Goal: Task Accomplishment & Management: Complete application form

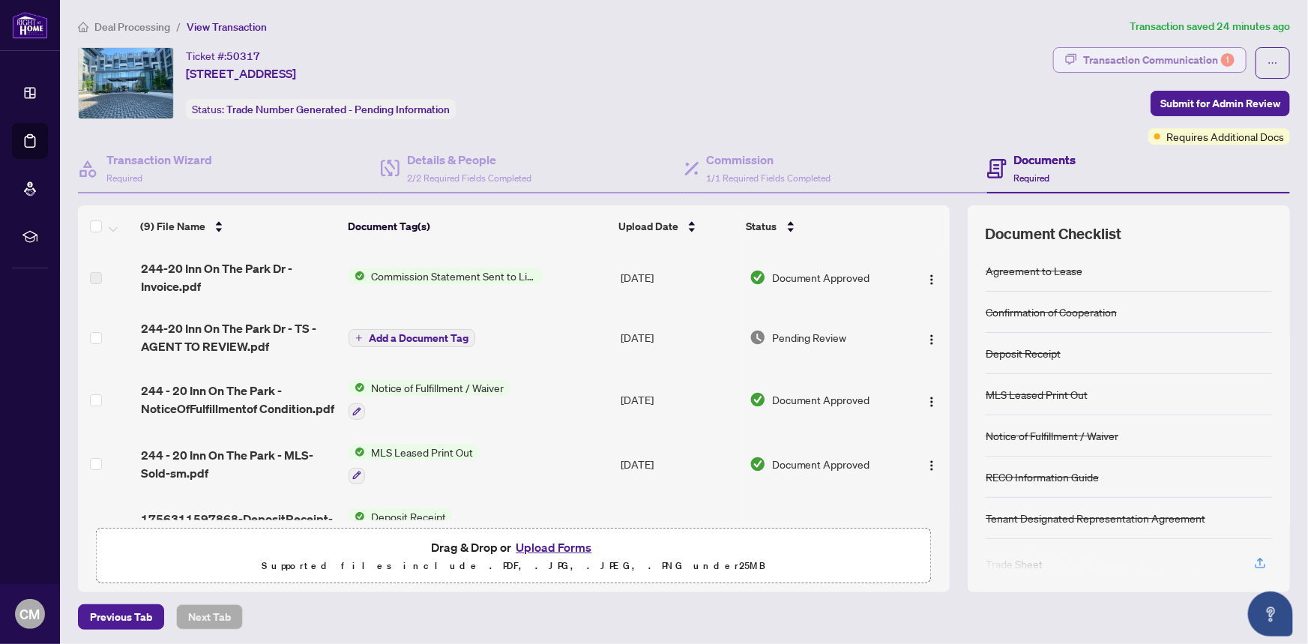
click at [1109, 56] on div "Transaction Communication 1" at bounding box center [1158, 60] width 151 height 24
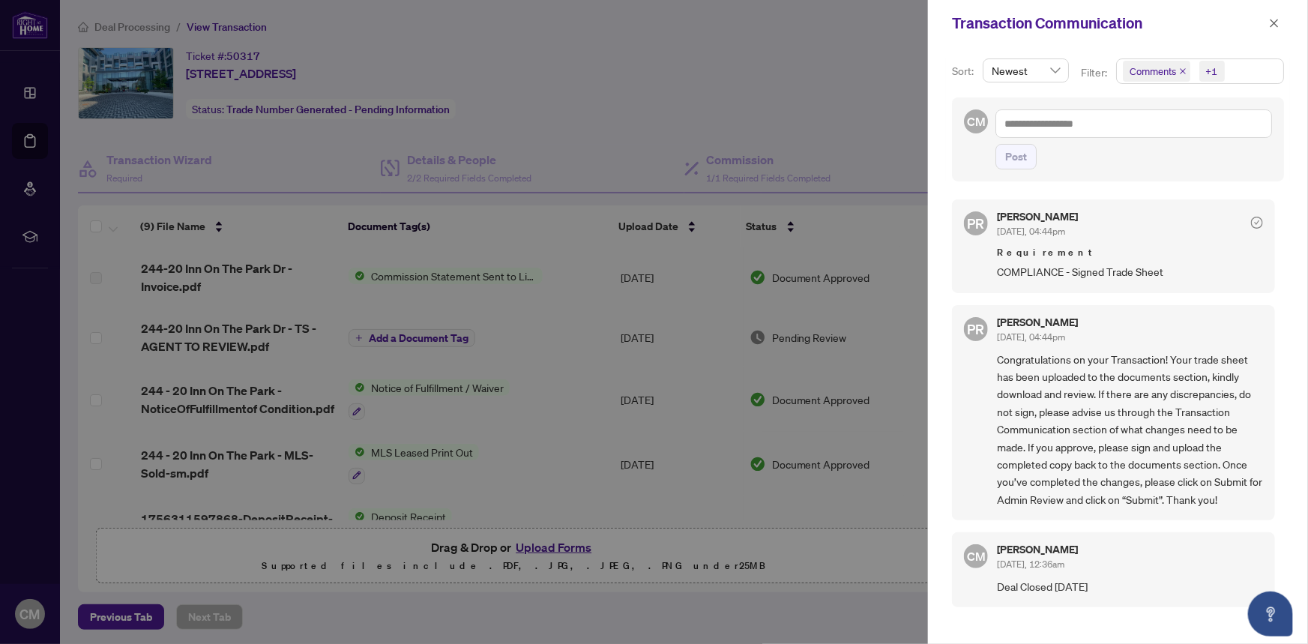
click at [247, 328] on div at bounding box center [654, 322] width 1308 height 644
click at [360, 547] on div at bounding box center [654, 322] width 1308 height 644
click at [819, 276] on div at bounding box center [654, 322] width 1308 height 644
click at [662, 274] on div at bounding box center [654, 322] width 1308 height 644
click at [154, 157] on div at bounding box center [654, 322] width 1308 height 644
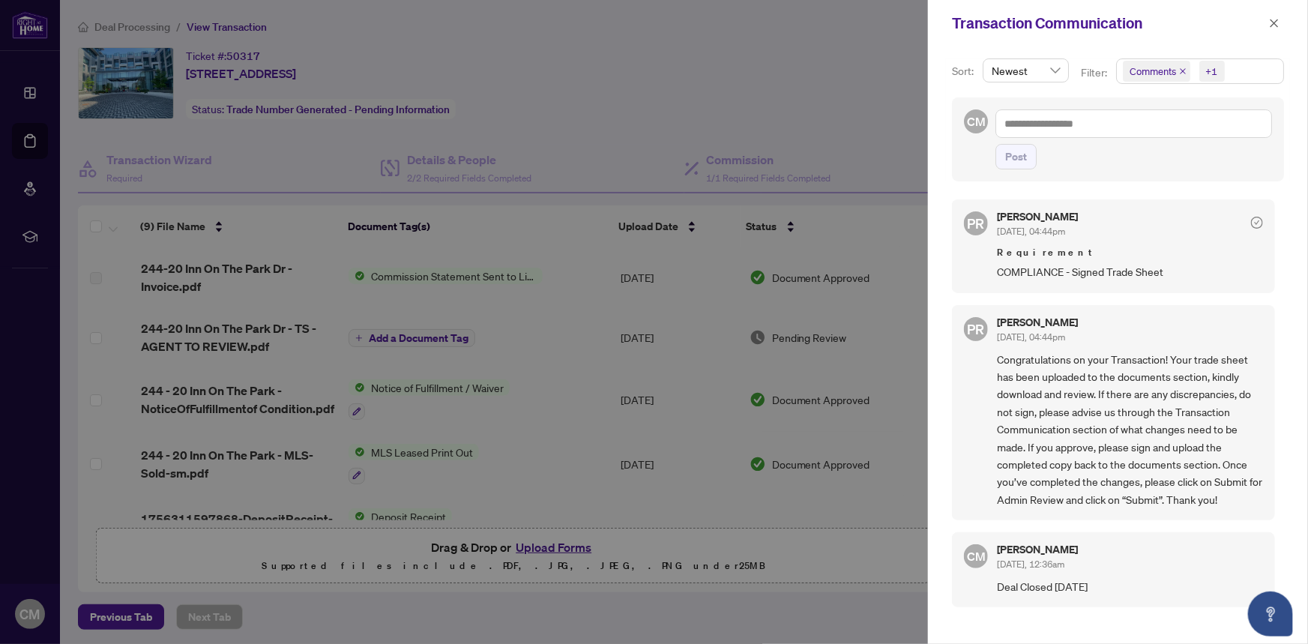
click at [150, 92] on div at bounding box center [654, 322] width 1308 height 644
click at [118, 612] on div at bounding box center [654, 322] width 1308 height 644
click at [1274, 22] on icon "close" at bounding box center [1275, 23] width 8 height 8
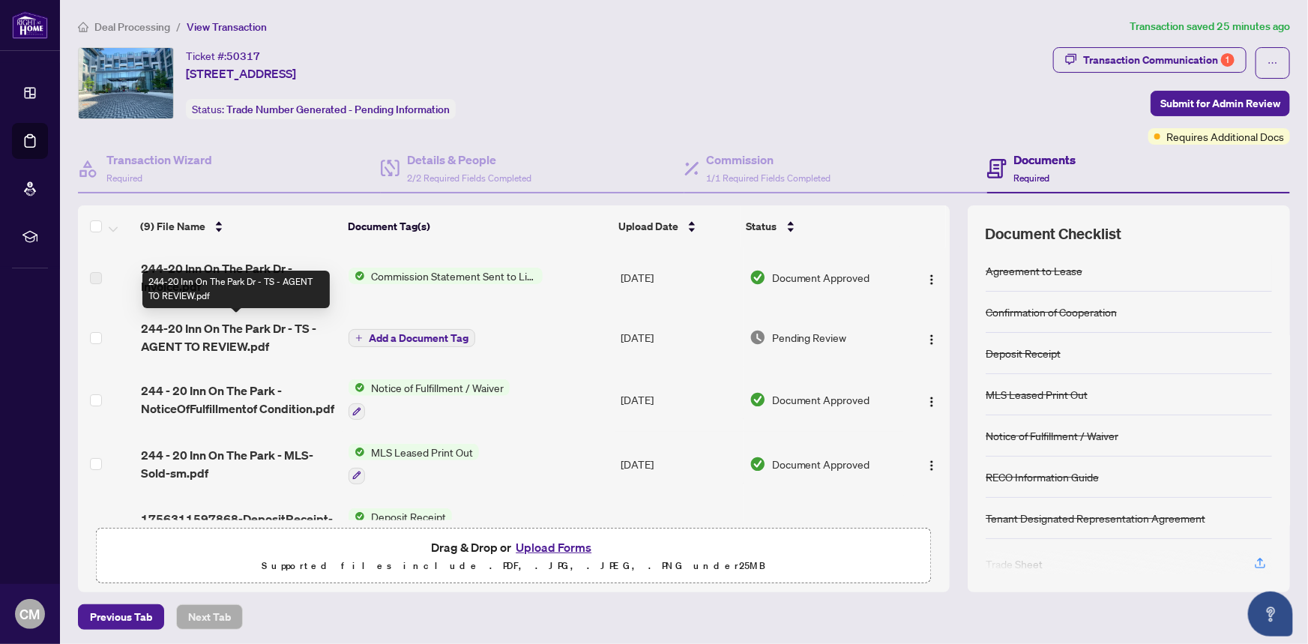
click at [215, 325] on span "244-20 Inn On The Park Dr - TS - AGENT TO REVIEW.pdf" at bounding box center [239, 337] width 196 height 36
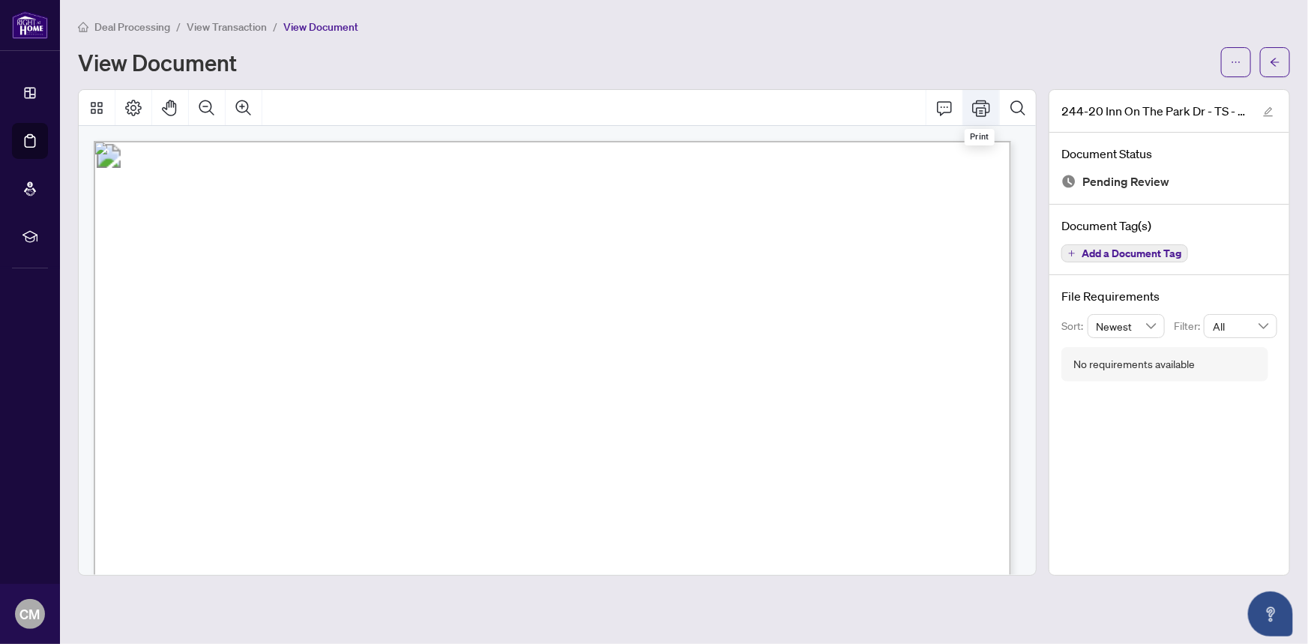
click at [983, 109] on icon "Print" at bounding box center [981, 108] width 18 height 16
click at [982, 106] on icon "Print" at bounding box center [981, 108] width 18 height 16
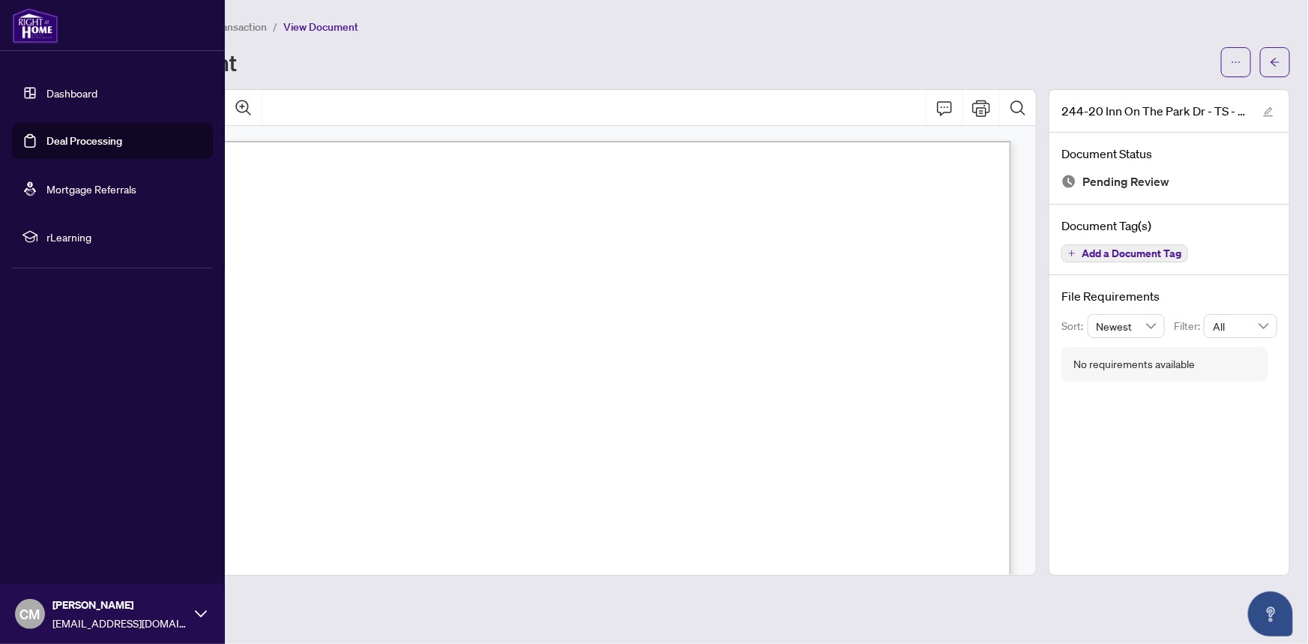
click at [98, 139] on link "Deal Processing" at bounding box center [84, 140] width 76 height 13
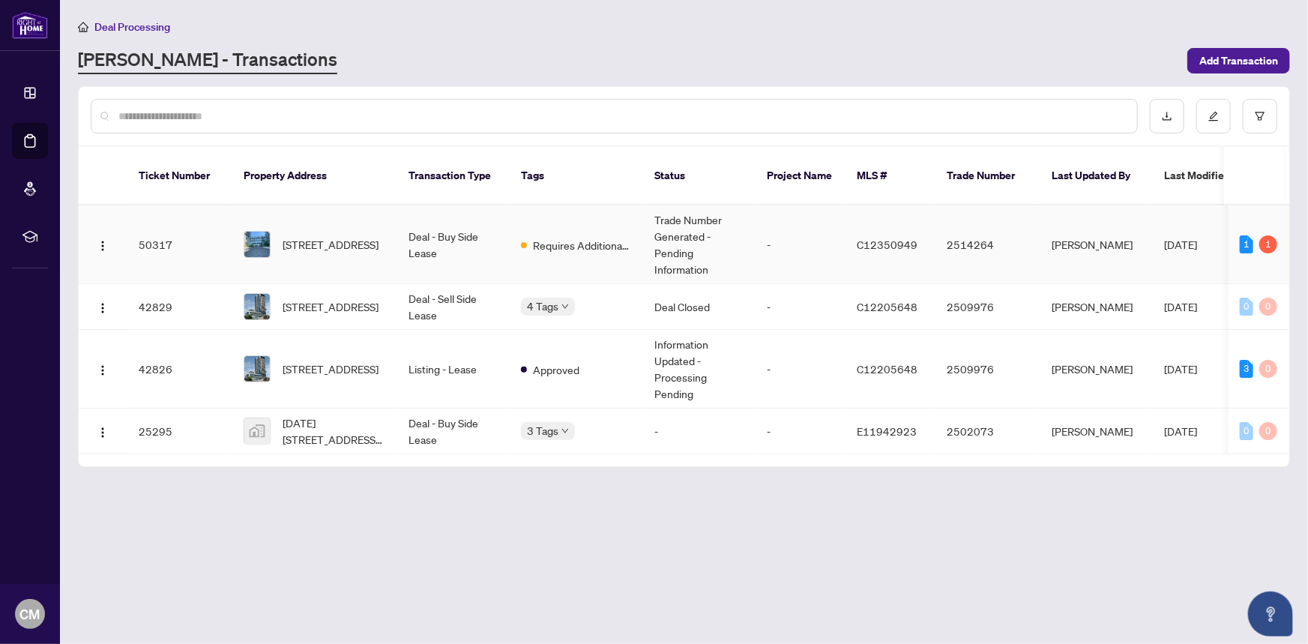
click at [669, 231] on td "Trade Number Generated - Pending Information" at bounding box center [698, 244] width 112 height 79
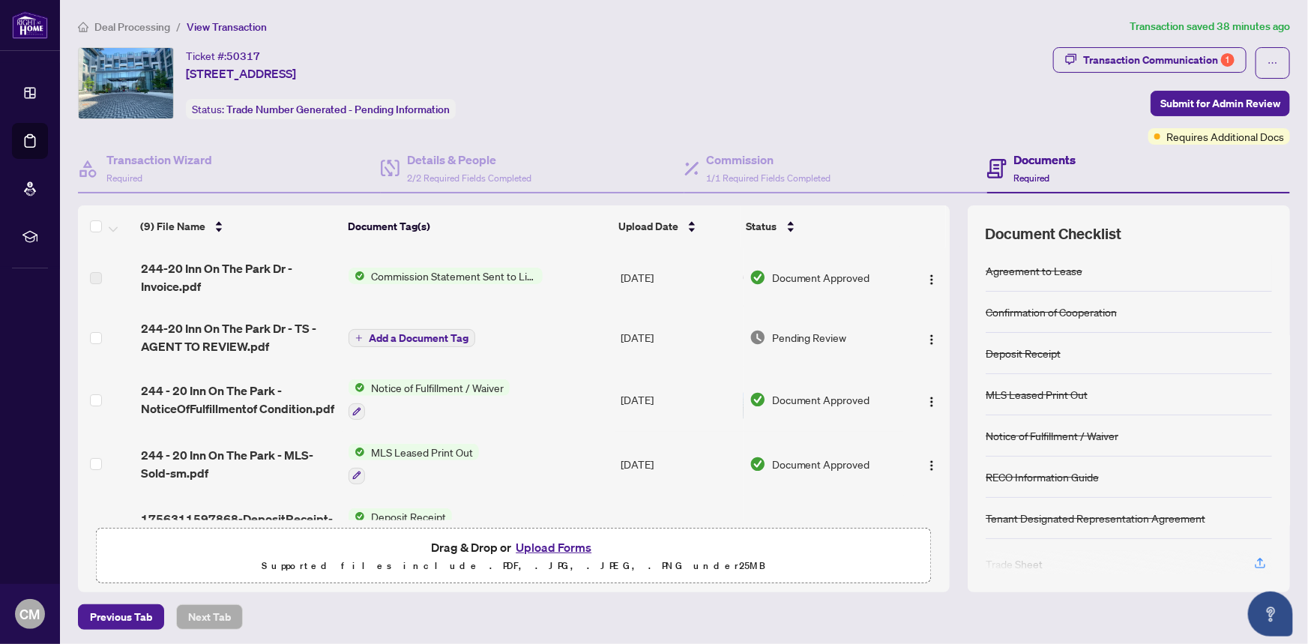
click at [556, 546] on button "Upload Forms" at bounding box center [553, 546] width 85 height 19
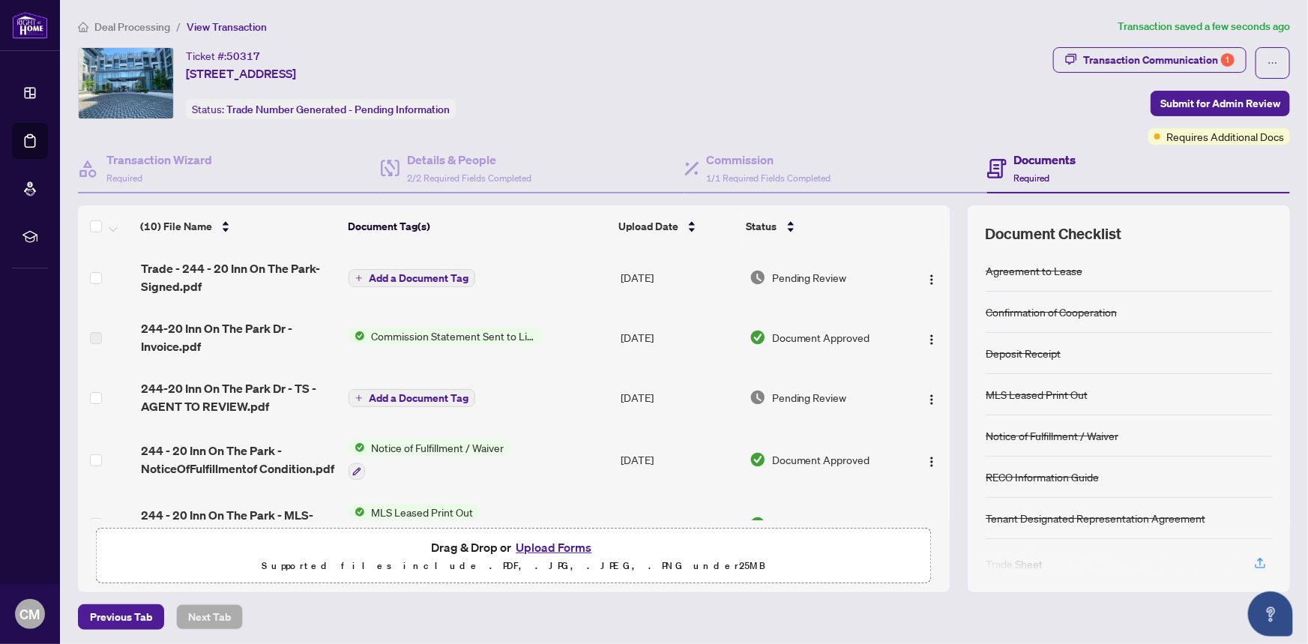
click at [419, 273] on span "Add a Document Tag" at bounding box center [419, 278] width 100 height 10
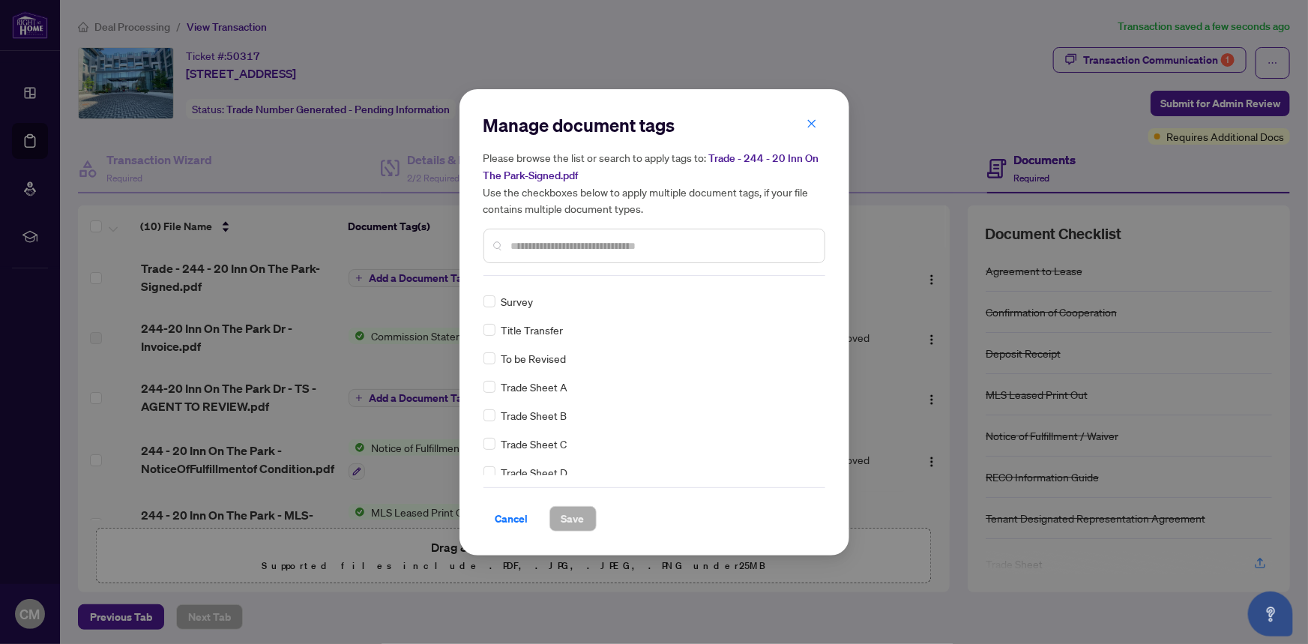
scroll to position [3339, 0]
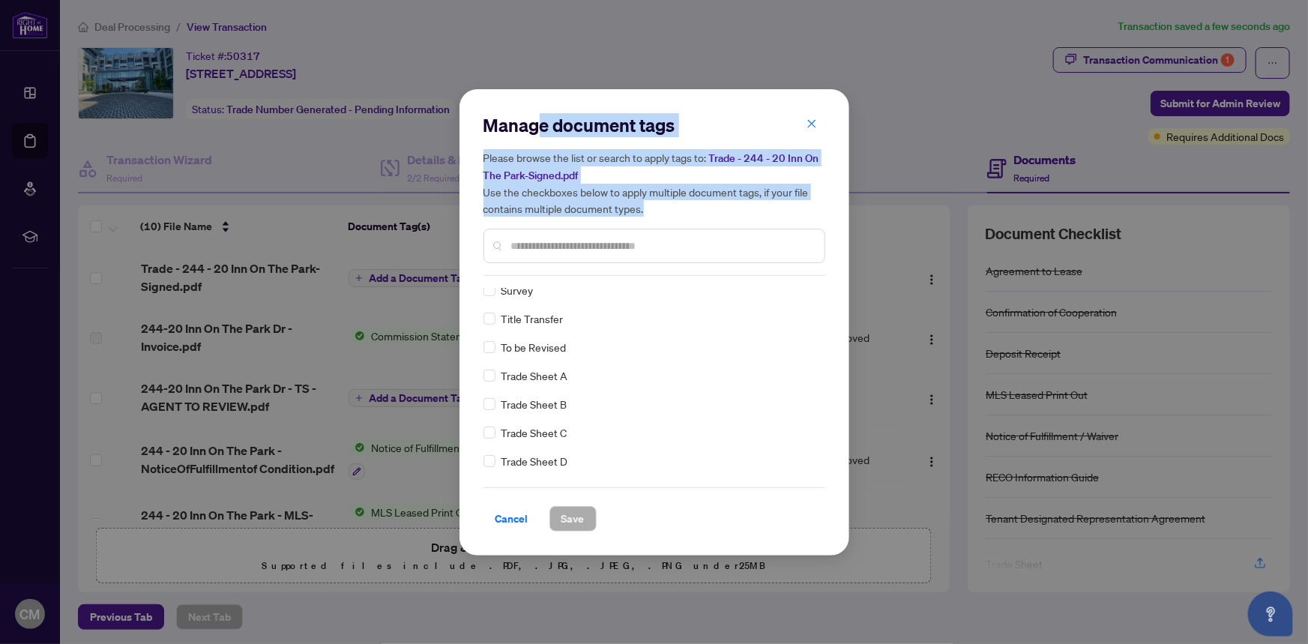
drag, startPoint x: 541, startPoint y: 102, endPoint x: 810, endPoint y: 201, distance: 286.7
click at [810, 201] on div "Manage document tags Please browse the list or search to apply tags to: Trade -…" at bounding box center [655, 322] width 390 height 466
click at [696, 123] on h2 "Manage document tags" at bounding box center [654, 125] width 342 height 24
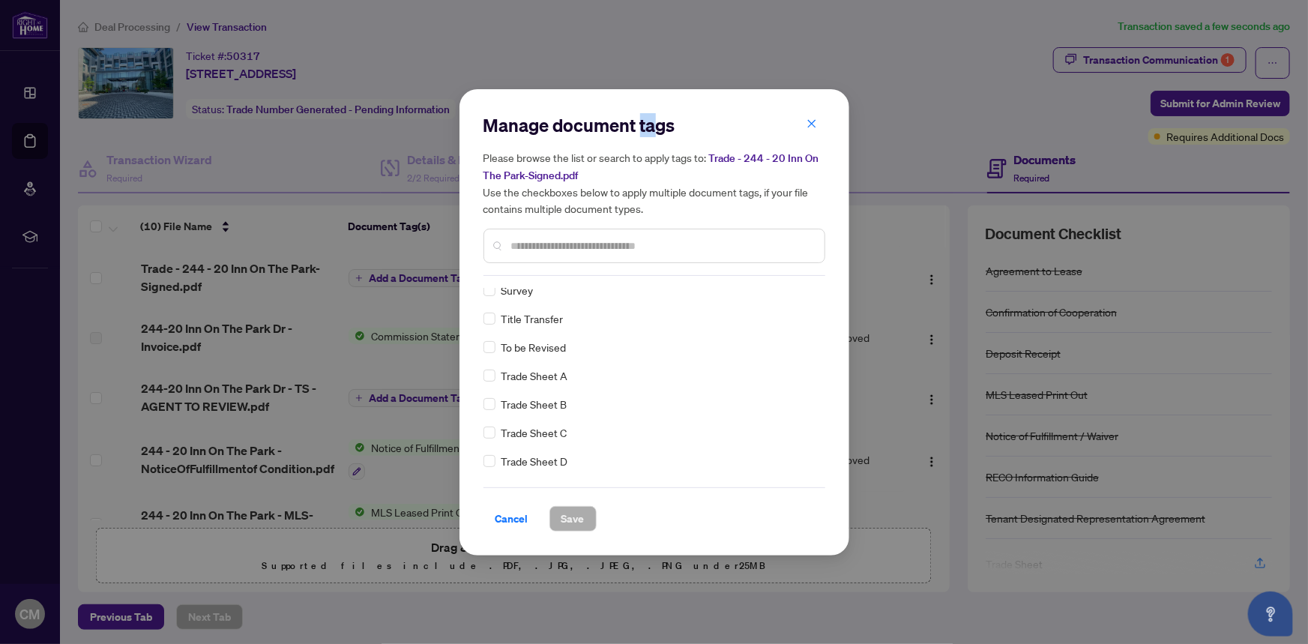
drag, startPoint x: 641, startPoint y: 100, endPoint x: 655, endPoint y: 105, distance: 15.2
click at [655, 105] on div "Manage document tags Please browse the list or search to apply tags to: Trade -…" at bounding box center [655, 322] width 390 height 466
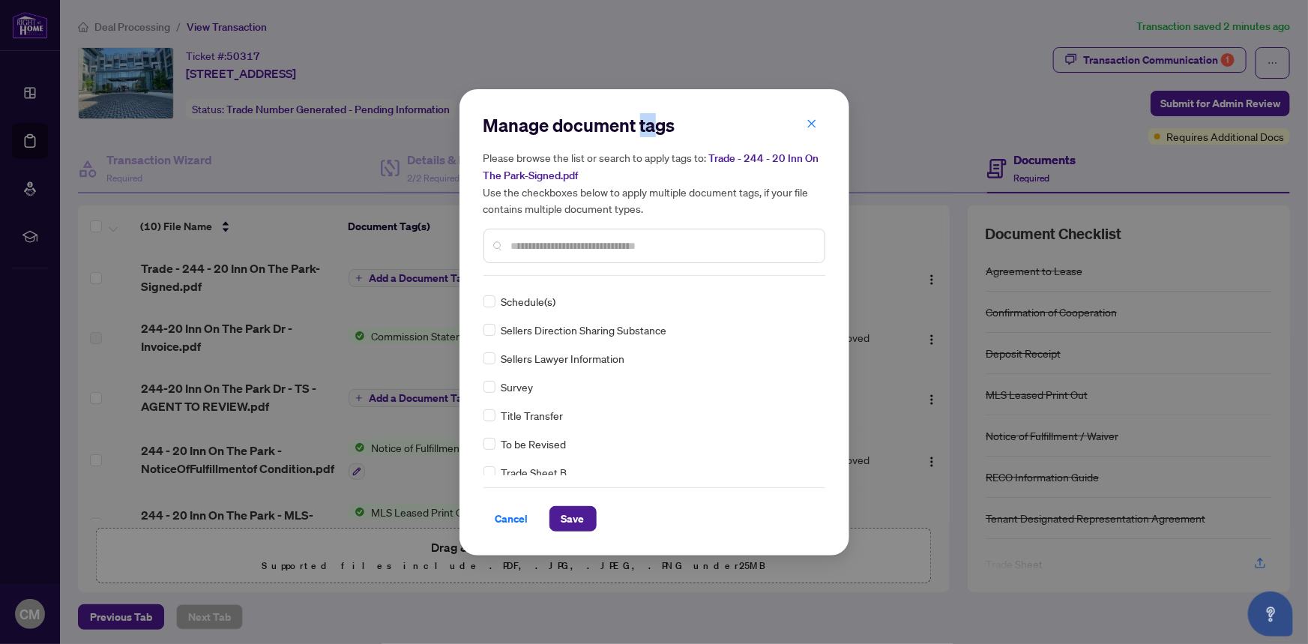
scroll to position [0, 0]
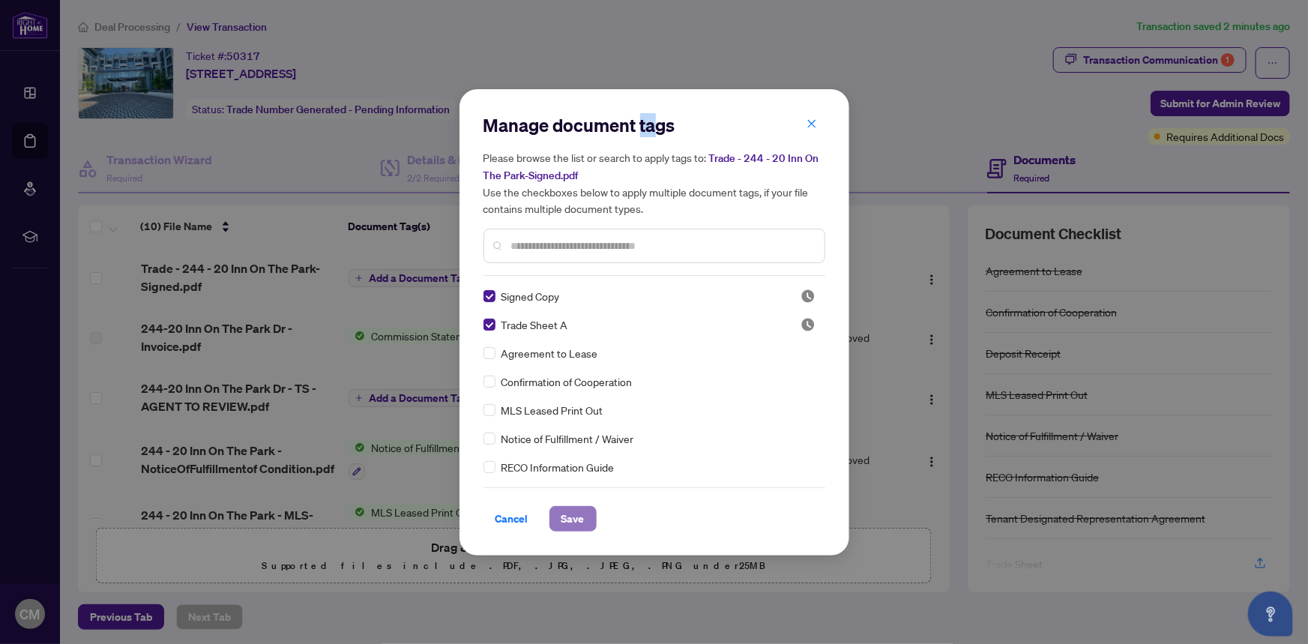
click at [576, 522] on span "Save" at bounding box center [572, 519] width 23 height 24
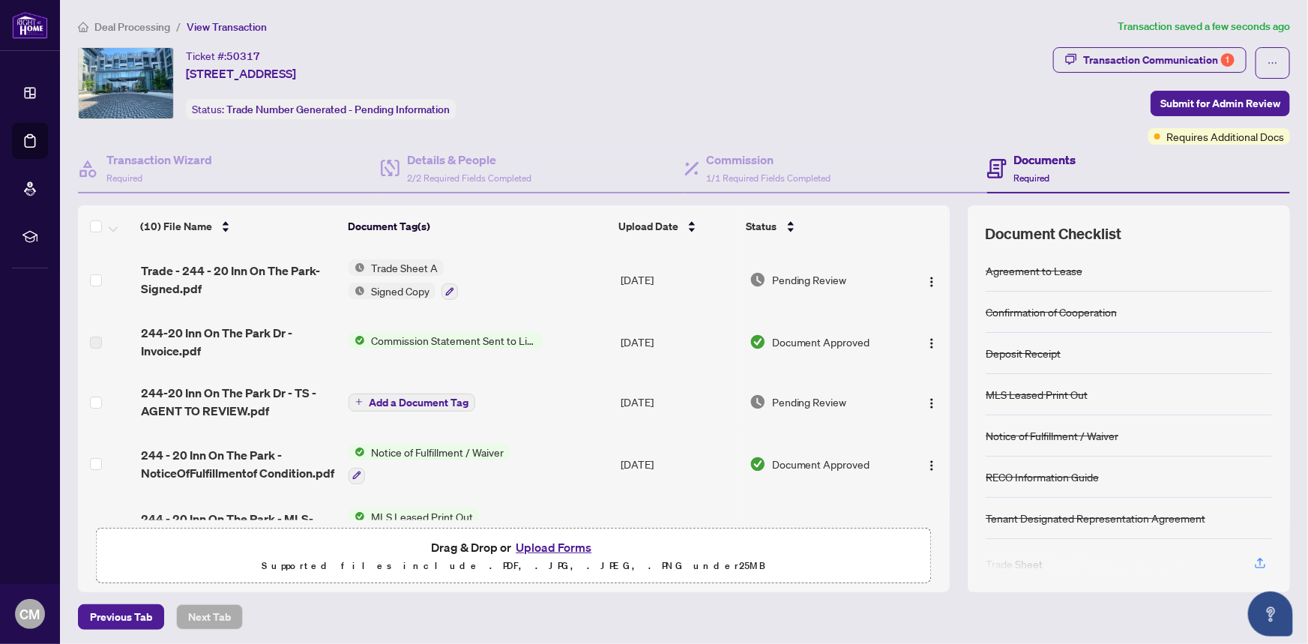
click at [460, 335] on span "Commission Statement Sent to Listing Brokerage" at bounding box center [454, 340] width 178 height 16
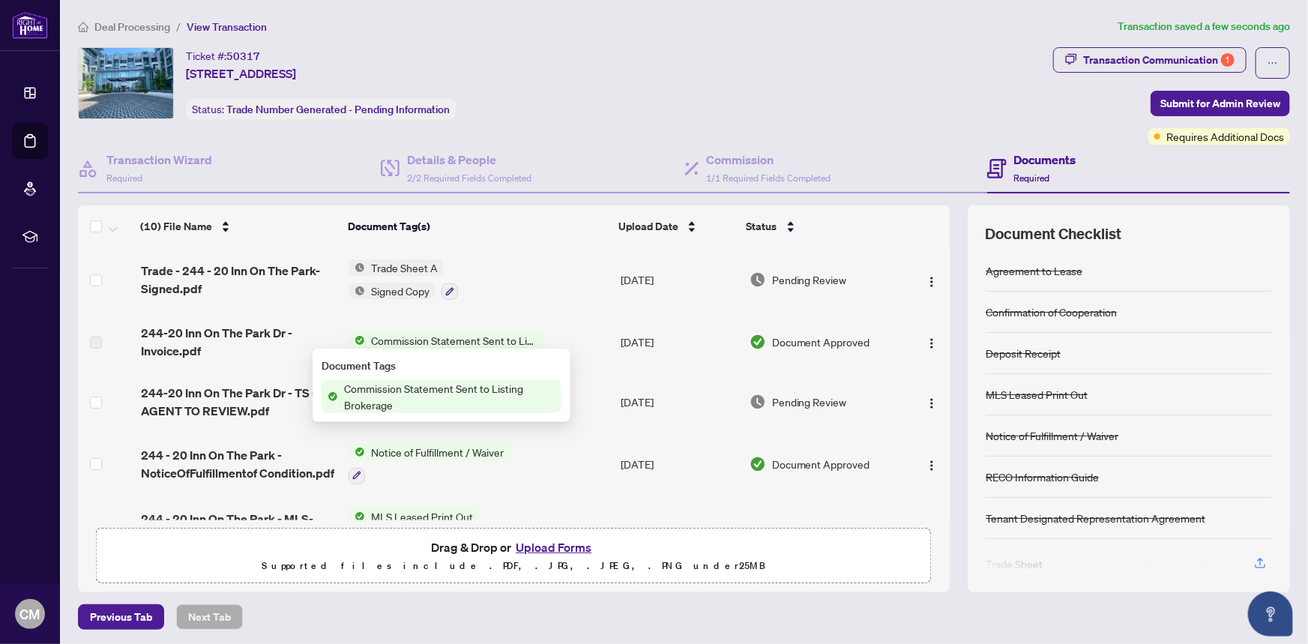
click at [411, 388] on span "Commission Statement Sent to Listing Brokerage" at bounding box center [449, 396] width 223 height 33
click at [184, 355] on span "244-20 Inn On The Park Dr - Invoice.pdf" at bounding box center [239, 342] width 196 height 36
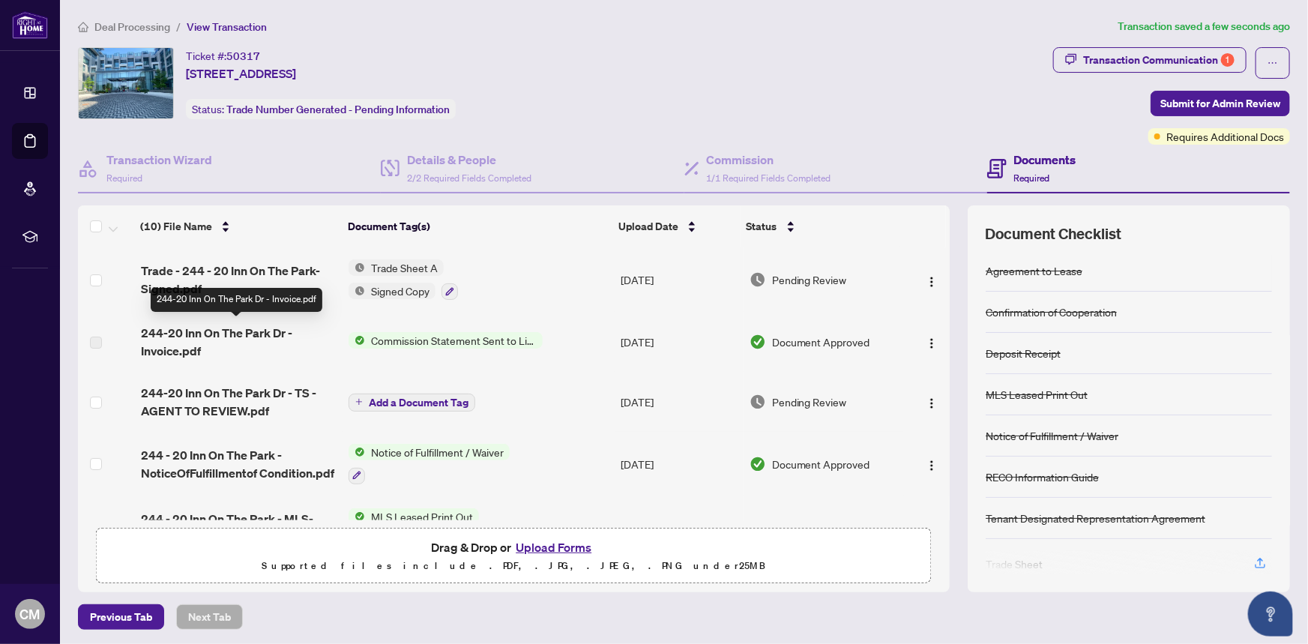
click at [157, 337] on span "244-20 Inn On The Park Dr - Invoice.pdf" at bounding box center [239, 342] width 196 height 36
click at [157, 336] on span "244-20 Inn On The Park Dr - Invoice.pdf" at bounding box center [239, 342] width 196 height 36
click at [164, 340] on span "244-20 Inn On The Park Dr - Invoice.pdf" at bounding box center [239, 342] width 196 height 36
click at [136, 337] on td "244-20 Inn On The Park Dr - Invoice.pdf" at bounding box center [239, 342] width 208 height 60
click at [926, 339] on img "button" at bounding box center [932, 343] width 12 height 12
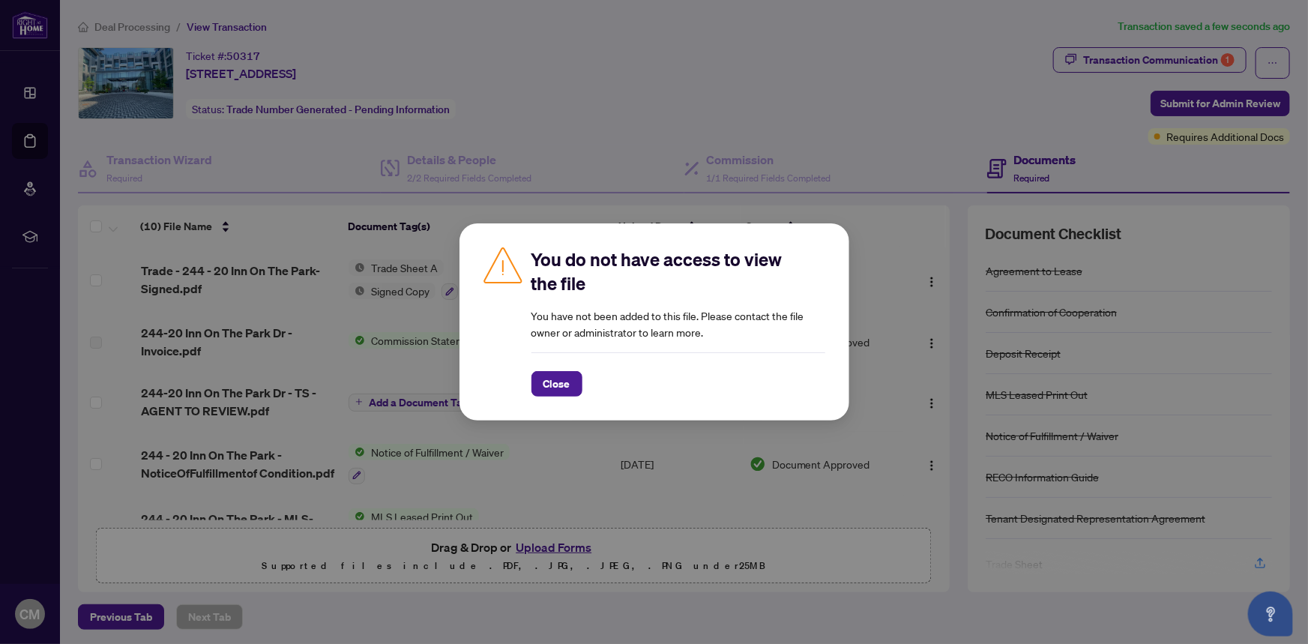
click at [705, 382] on div "Close" at bounding box center [678, 383] width 294 height 25
click at [572, 388] on button "Close" at bounding box center [556, 383] width 51 height 25
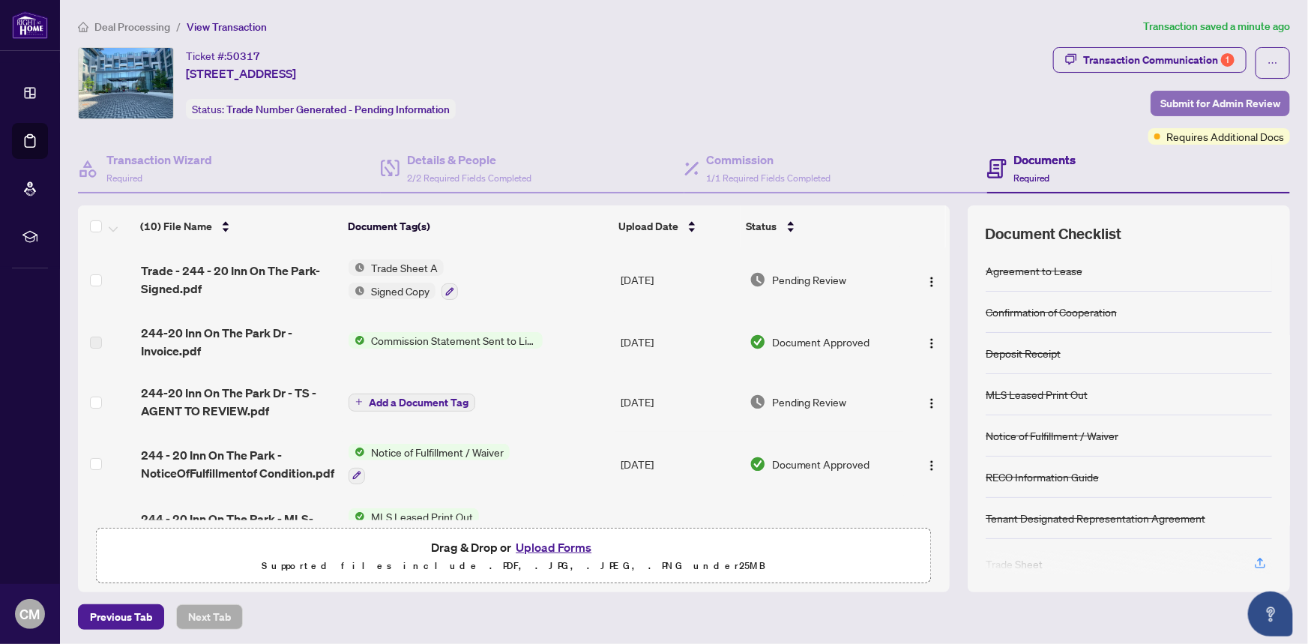
click at [1179, 96] on span "Submit for Admin Review" at bounding box center [1220, 103] width 120 height 24
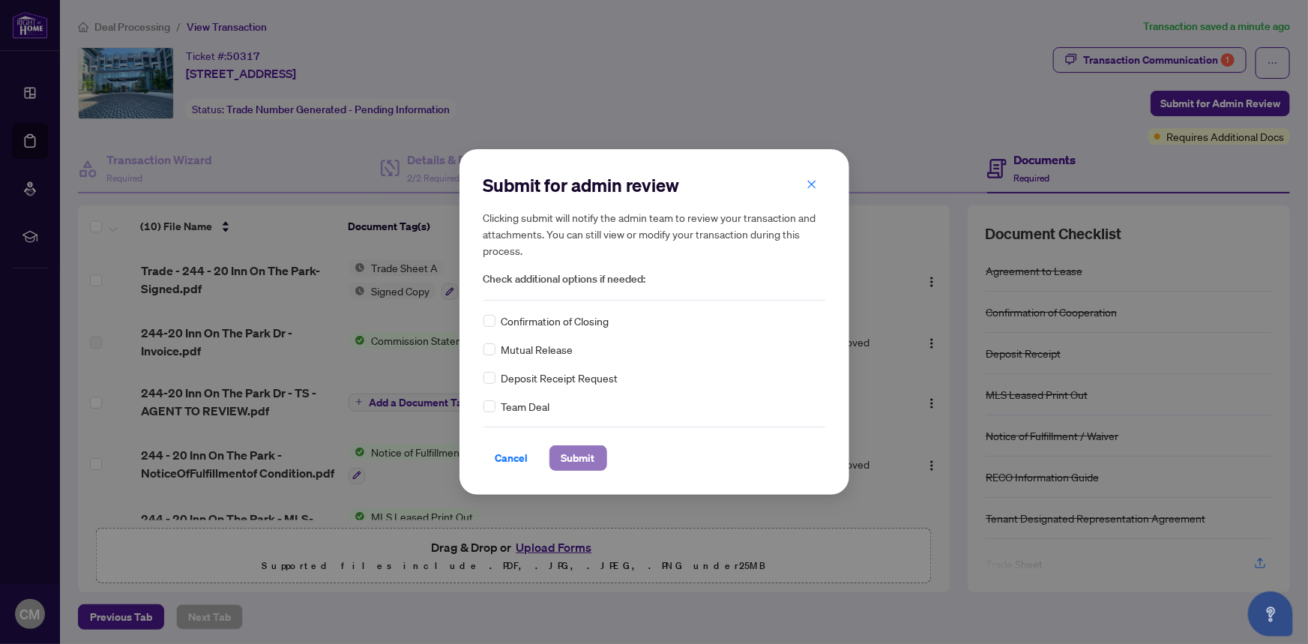
click at [583, 463] on span "Submit" at bounding box center [578, 458] width 34 height 24
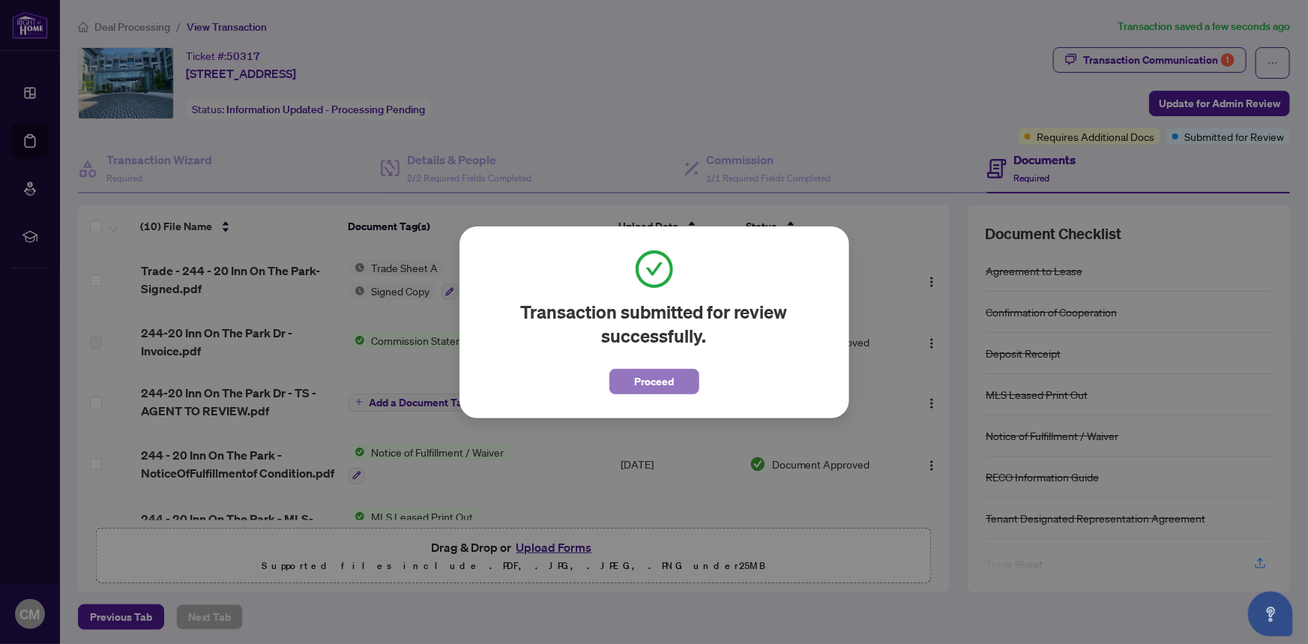
click at [654, 376] on span "Proceed" at bounding box center [654, 382] width 40 height 24
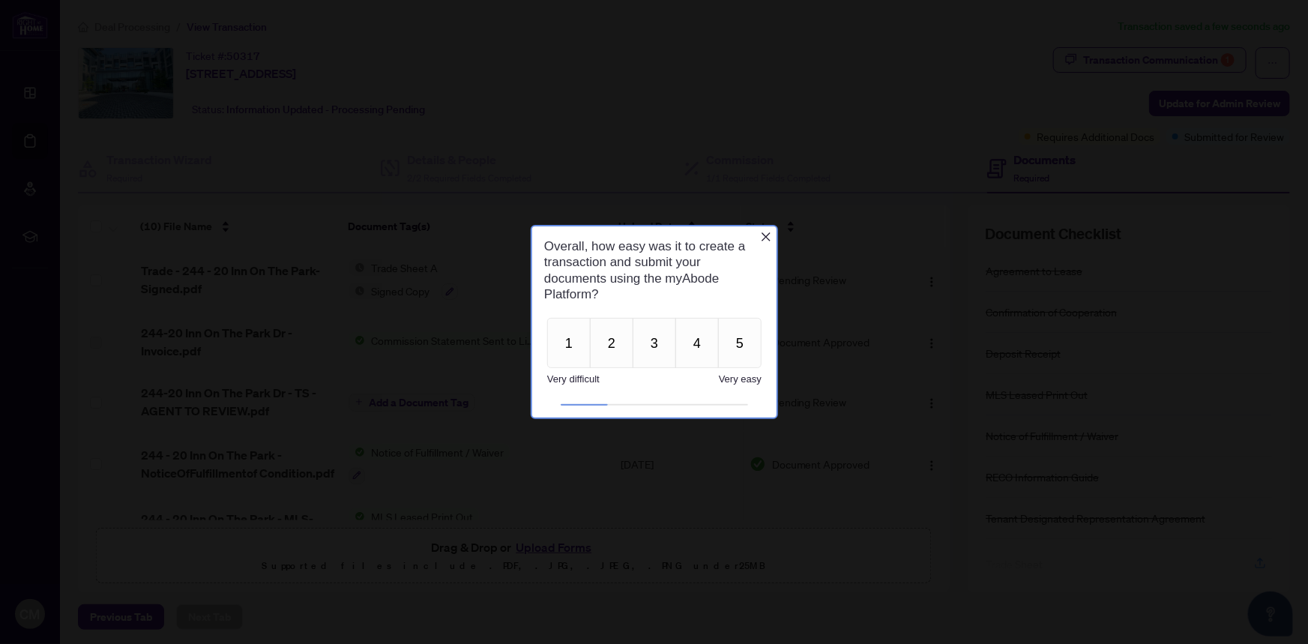
click at [763, 235] on icon "Close button" at bounding box center [765, 236] width 9 height 9
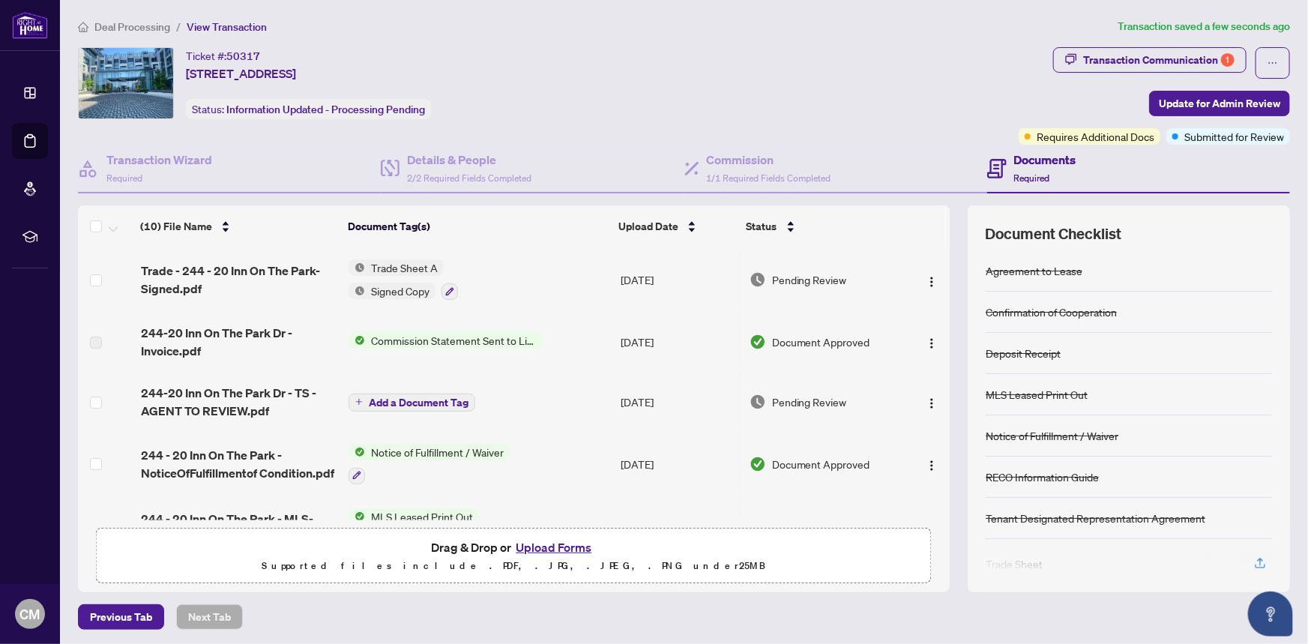
scroll to position [1, 0]
click at [1127, 58] on div "Transaction Communication 1" at bounding box center [1158, 59] width 151 height 24
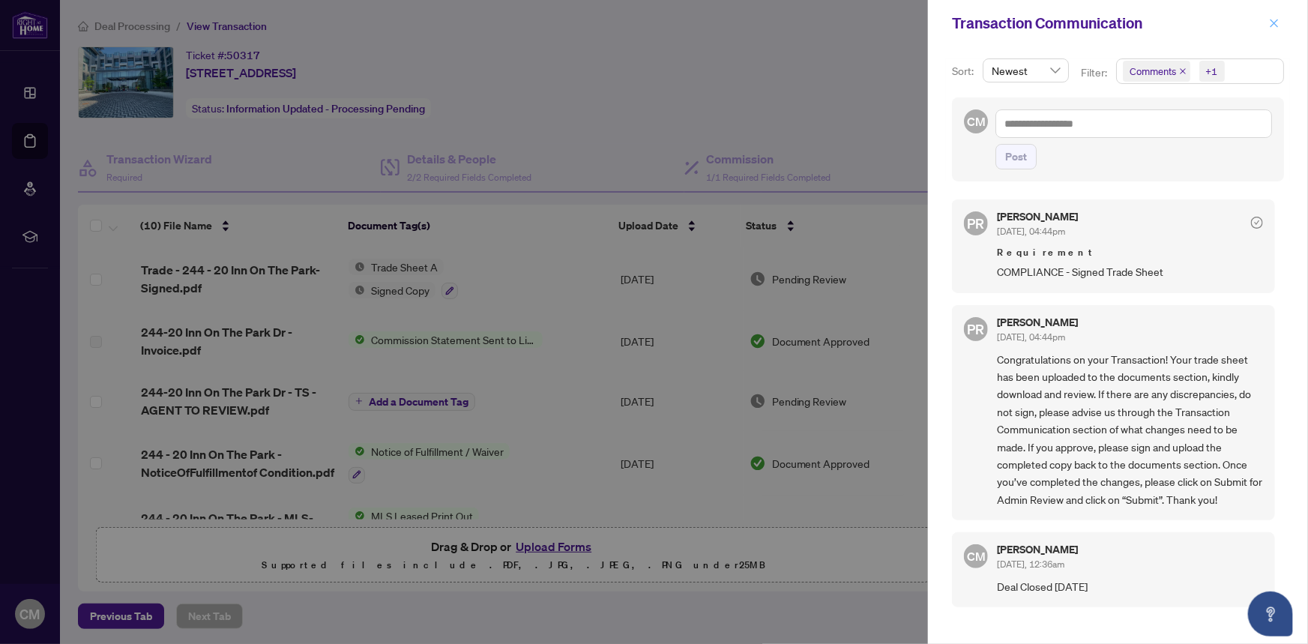
click at [1277, 22] on icon "close" at bounding box center [1274, 23] width 10 height 10
